Goal: Use online tool/utility: Utilize a website feature to perform a specific function

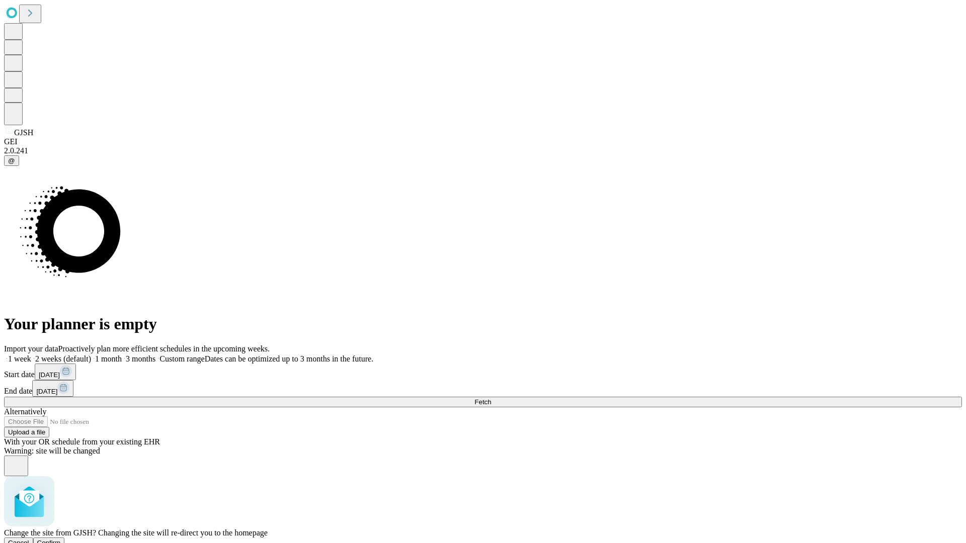
click at [61, 539] on span "Confirm" at bounding box center [49, 543] width 24 height 8
click at [31, 355] on label "1 week" at bounding box center [17, 359] width 27 height 9
click at [491, 398] on span "Fetch" at bounding box center [482, 402] width 17 height 8
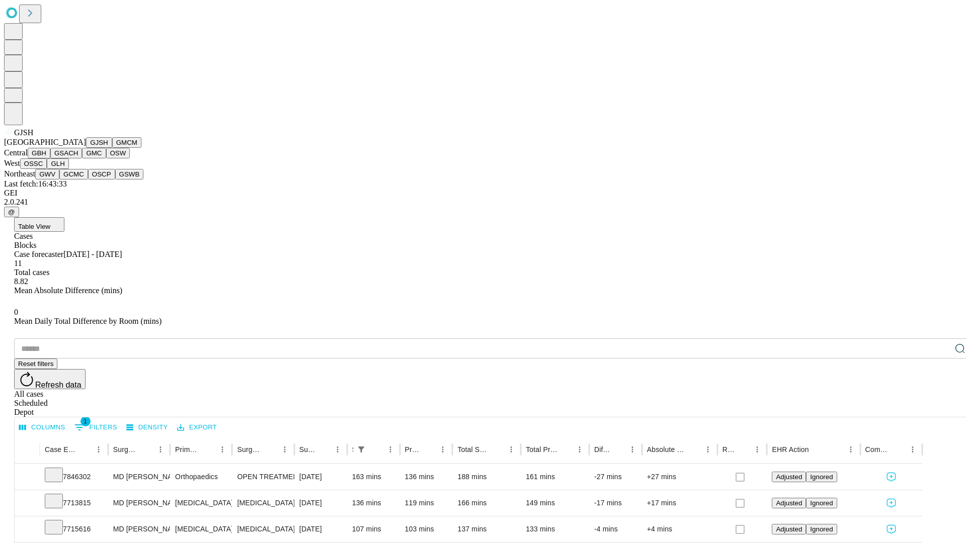
click at [112, 148] on button "GMCM" at bounding box center [126, 142] width 29 height 11
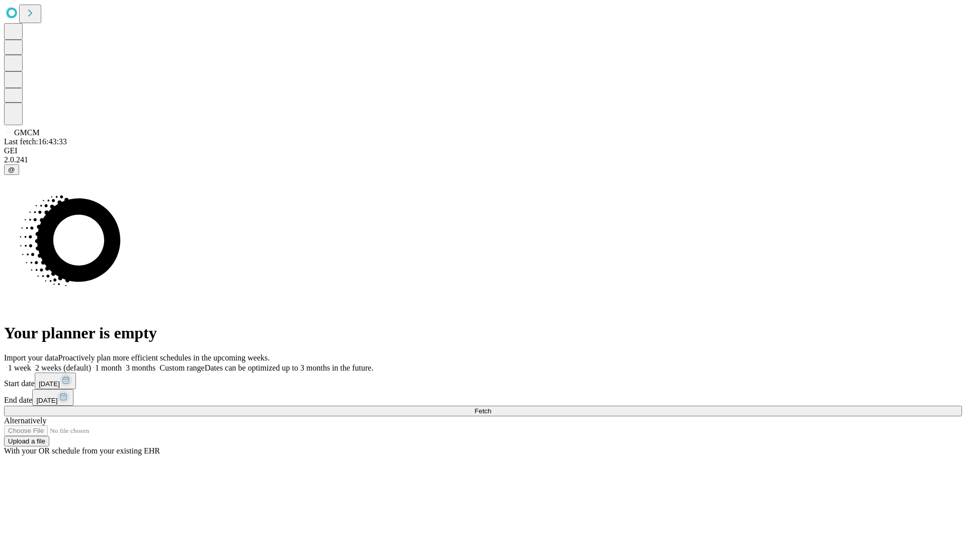
click at [31, 364] on label "1 week" at bounding box center [17, 368] width 27 height 9
click at [491, 407] on span "Fetch" at bounding box center [482, 411] width 17 height 8
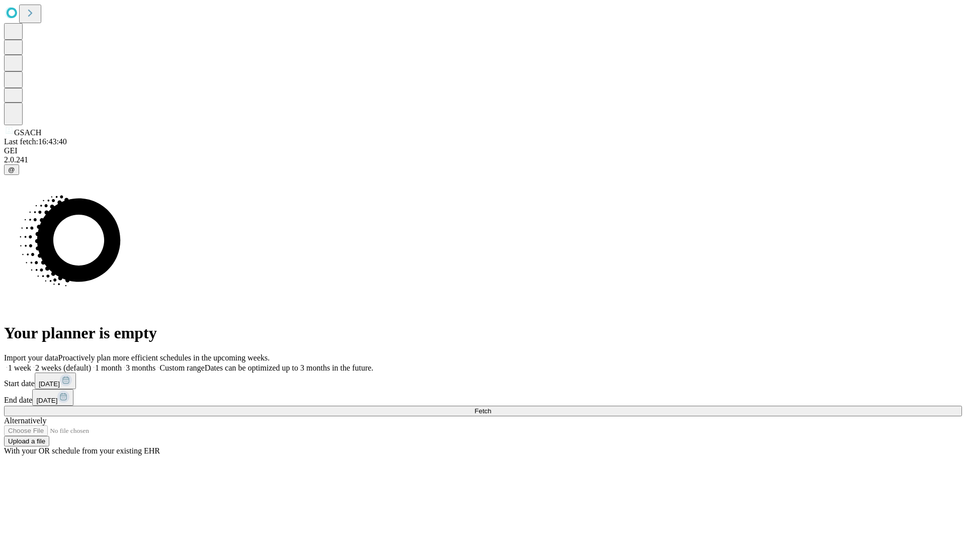
click at [31, 364] on label "1 week" at bounding box center [17, 368] width 27 height 9
click at [491, 407] on span "Fetch" at bounding box center [482, 411] width 17 height 8
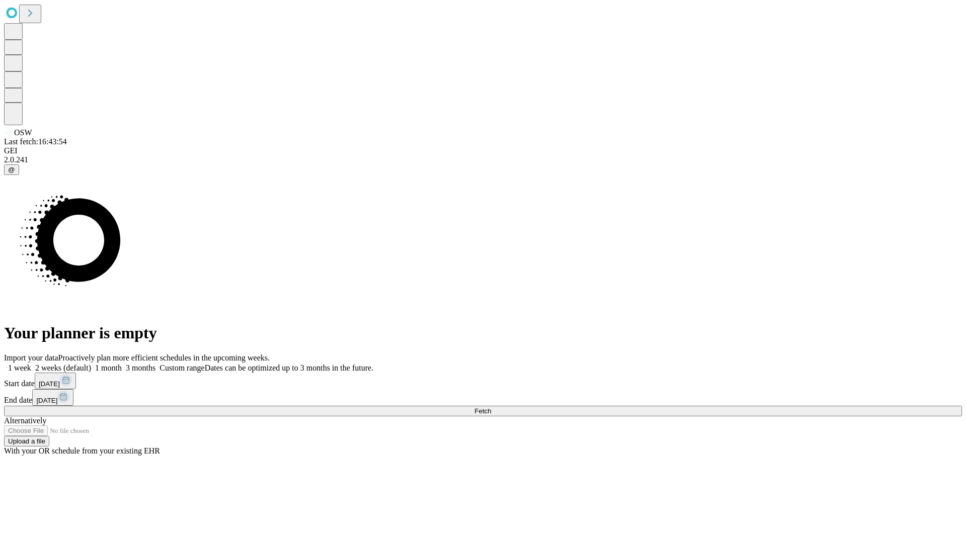
click at [31, 364] on label "1 week" at bounding box center [17, 368] width 27 height 9
click at [491, 407] on span "Fetch" at bounding box center [482, 411] width 17 height 8
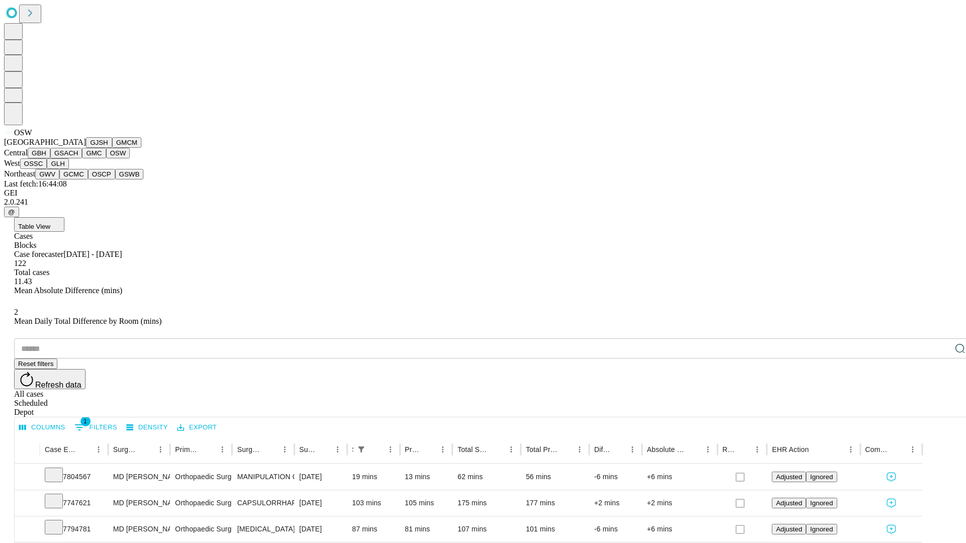
click at [47, 169] on button "OSSC" at bounding box center [33, 163] width 27 height 11
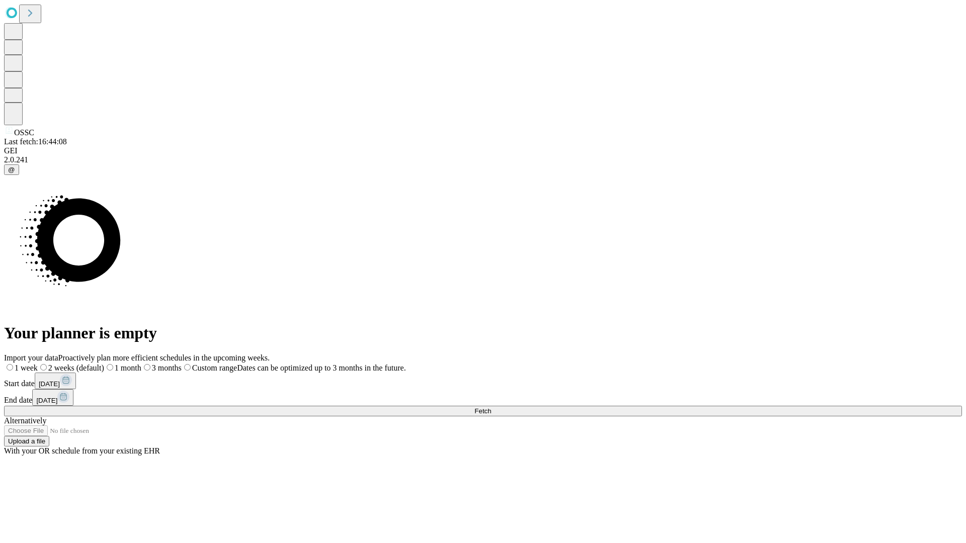
click at [38, 364] on label "1 week" at bounding box center [21, 368] width 34 height 9
click at [491, 407] on span "Fetch" at bounding box center [482, 411] width 17 height 8
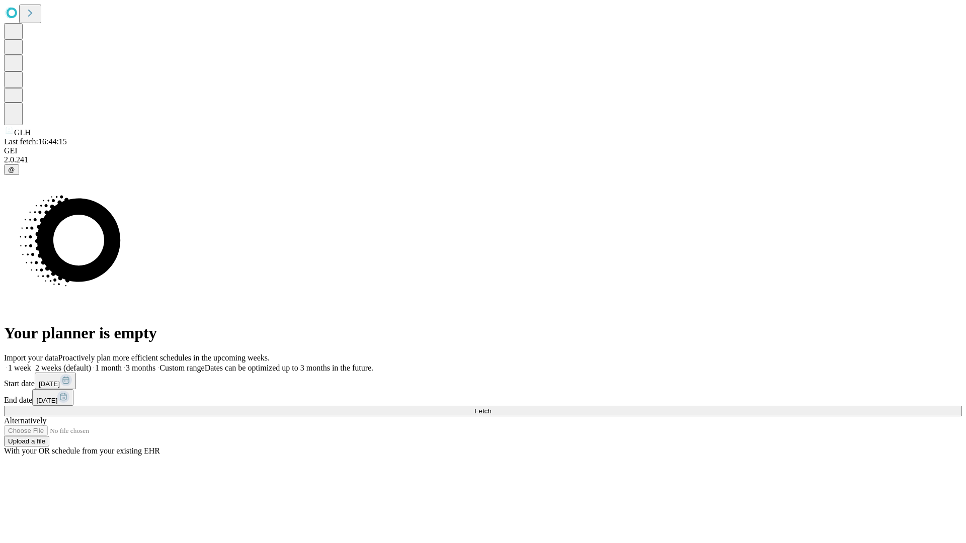
click at [31, 364] on label "1 week" at bounding box center [17, 368] width 27 height 9
click at [491, 407] on span "Fetch" at bounding box center [482, 411] width 17 height 8
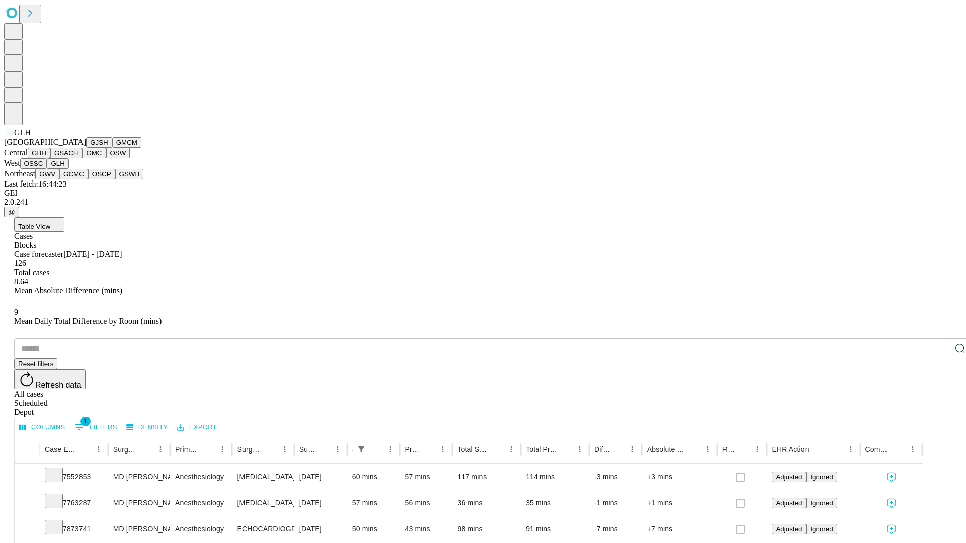
click at [59, 180] on button "GWV" at bounding box center [47, 174] width 24 height 11
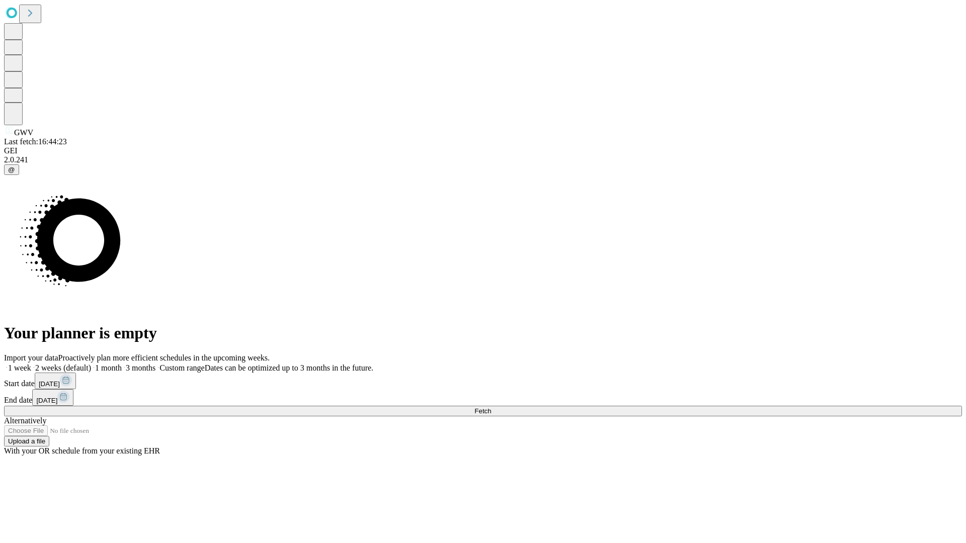
click at [491, 407] on span "Fetch" at bounding box center [482, 411] width 17 height 8
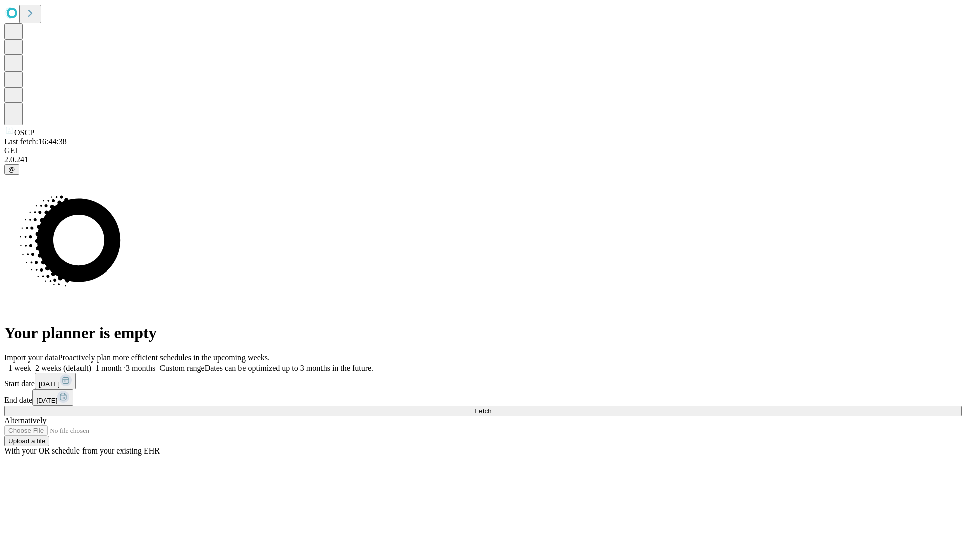
click at [491, 407] on span "Fetch" at bounding box center [482, 411] width 17 height 8
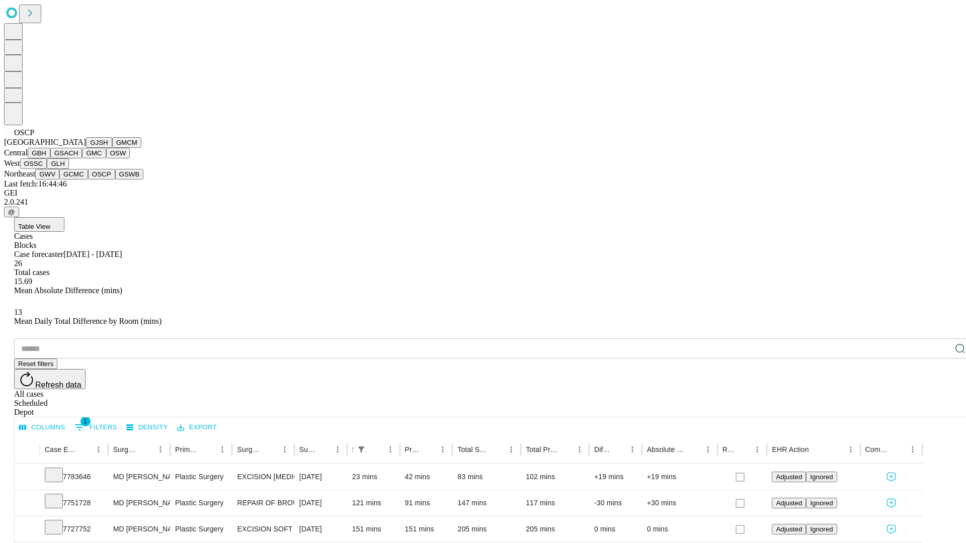
click at [115, 180] on button "GSWB" at bounding box center [129, 174] width 29 height 11
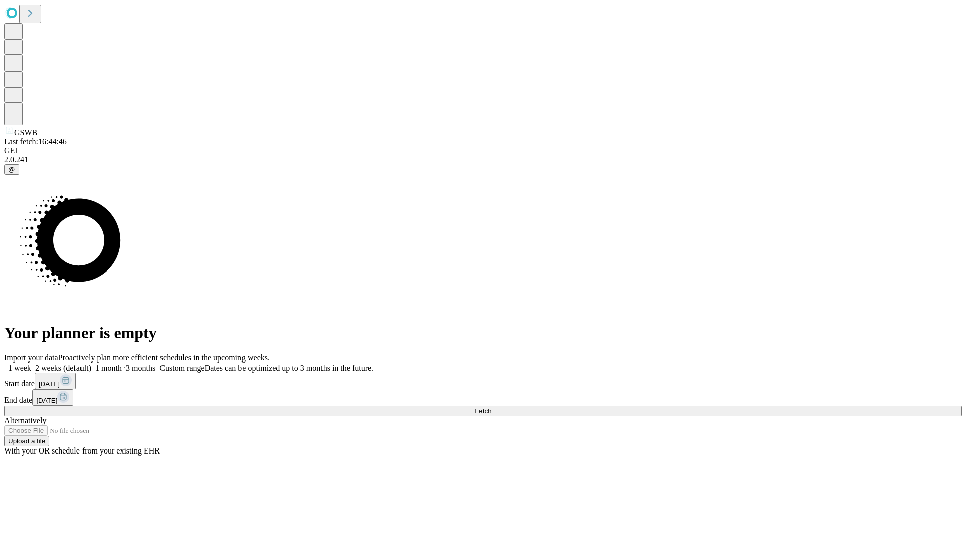
click at [31, 364] on label "1 week" at bounding box center [17, 368] width 27 height 9
click at [491, 407] on span "Fetch" at bounding box center [482, 411] width 17 height 8
